Goal: Information Seeking & Learning: Check status

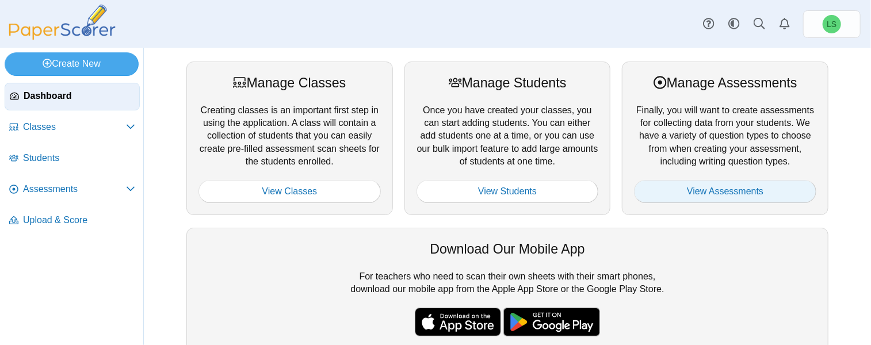
click at [699, 186] on link "View Assessments" at bounding box center [725, 191] width 182 height 23
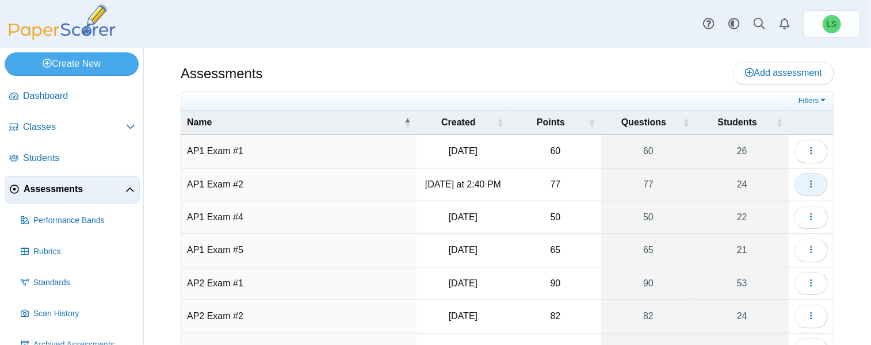
click at [795, 177] on button "button" at bounding box center [811, 184] width 33 height 23
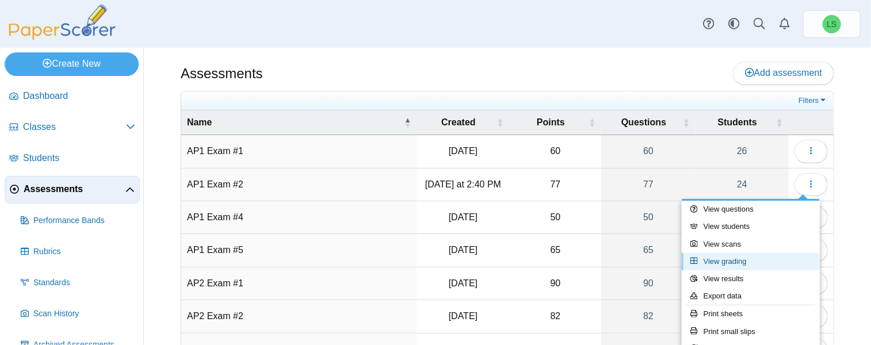
click at [721, 256] on link "View grading" at bounding box center [751, 261] width 138 height 17
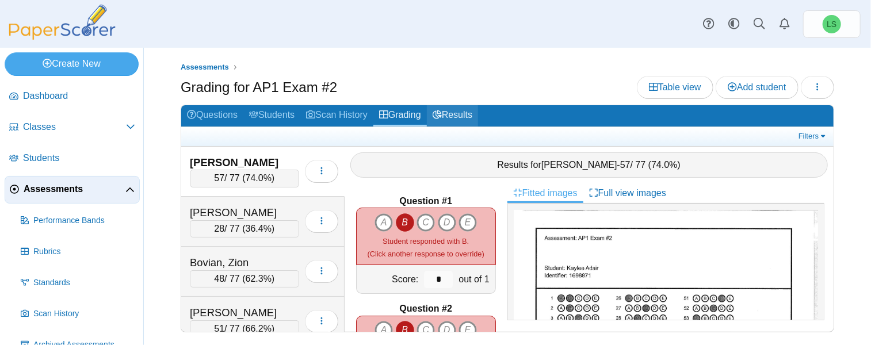
click at [449, 112] on link "Results" at bounding box center [452, 115] width 51 height 21
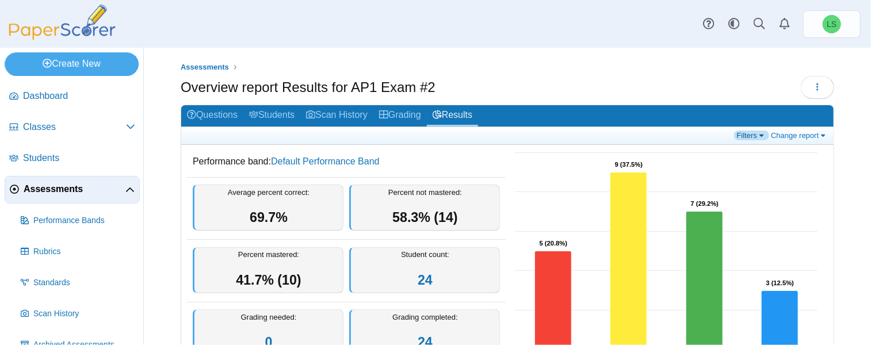
click at [753, 136] on link "Filters" at bounding box center [751, 136] width 35 height 10
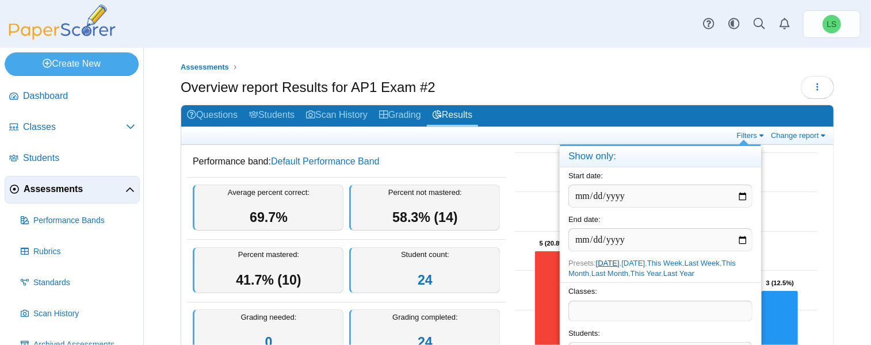
click at [606, 262] on link "Today" at bounding box center [608, 263] width 24 height 9
type input "**********"
click at [608, 307] on span at bounding box center [660, 311] width 183 height 20
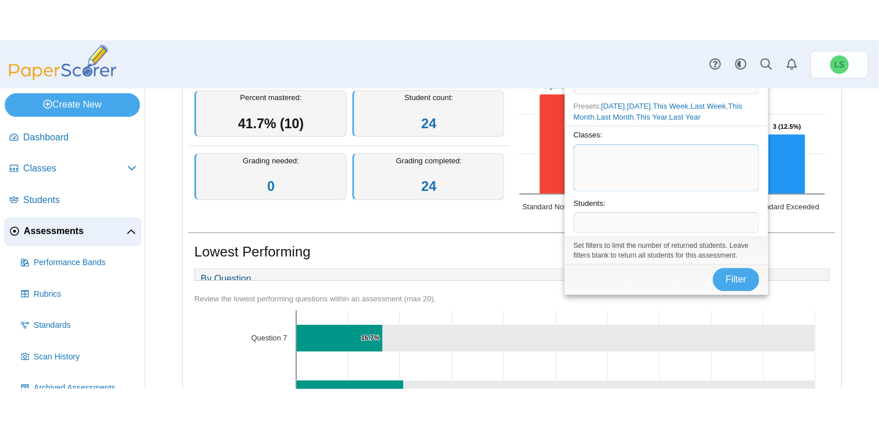
scroll to position [173, 0]
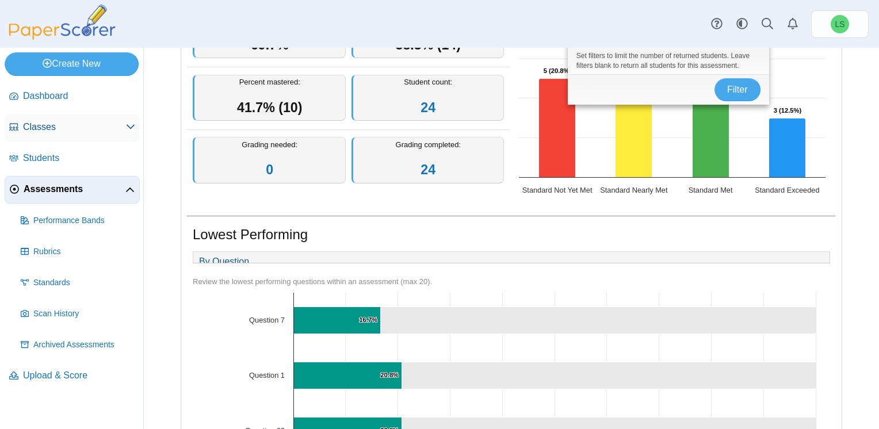
click at [27, 133] on link "Classes" at bounding box center [72, 128] width 135 height 28
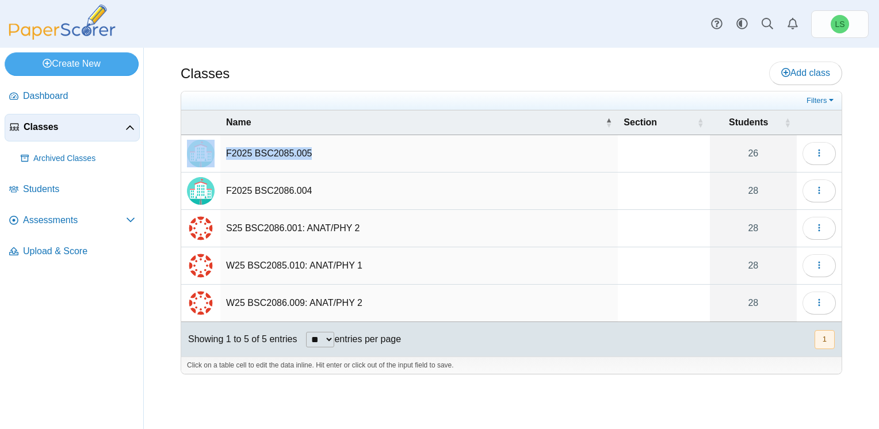
drag, startPoint x: 311, startPoint y: 155, endPoint x: 217, endPoint y: 158, distance: 93.8
click at [217, 158] on tr "F2025 BSC2085.005 26 Loading…" at bounding box center [511, 153] width 661 height 37
copy tr "F2025 BSC2085.005"
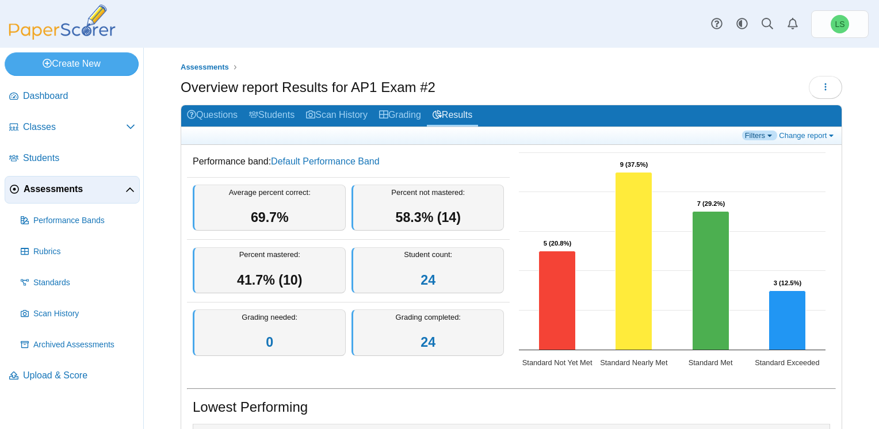
click at [761, 132] on link "Filters" at bounding box center [759, 136] width 35 height 10
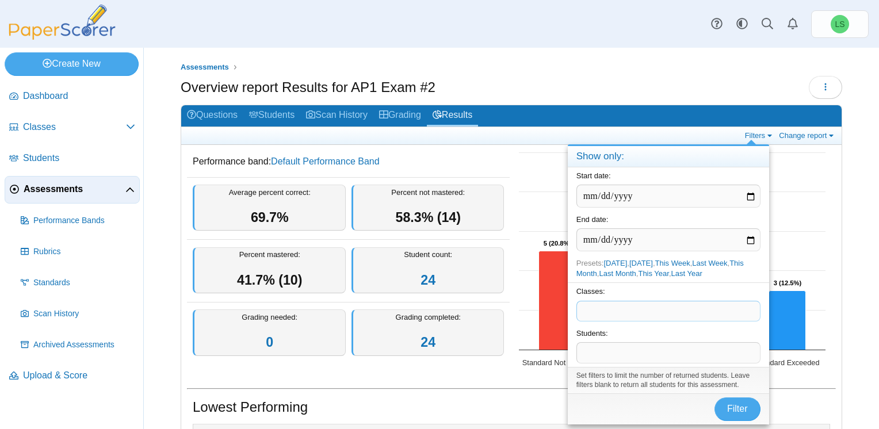
click at [596, 312] on span at bounding box center [668, 311] width 183 height 20
click at [612, 262] on link "Today" at bounding box center [616, 263] width 24 height 9
type input "**********"
click at [734, 409] on span "Filter" at bounding box center [737, 409] width 21 height 10
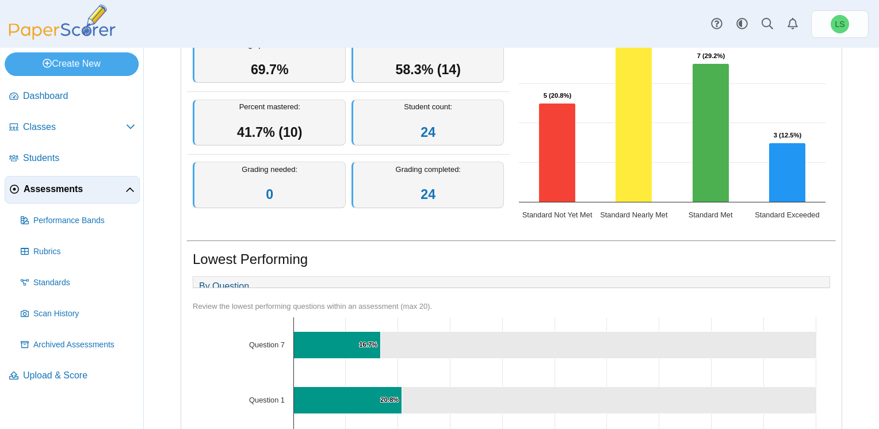
scroll to position [114, 0]
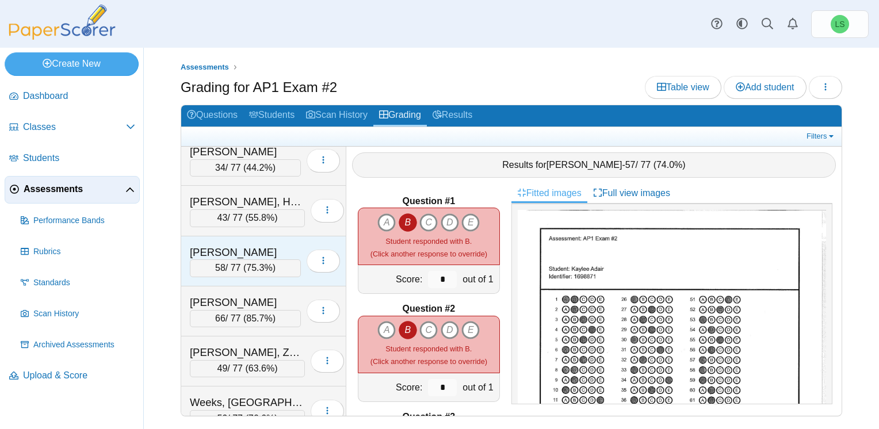
scroll to position [925, 0]
